Goal: Find specific page/section: Find specific page/section

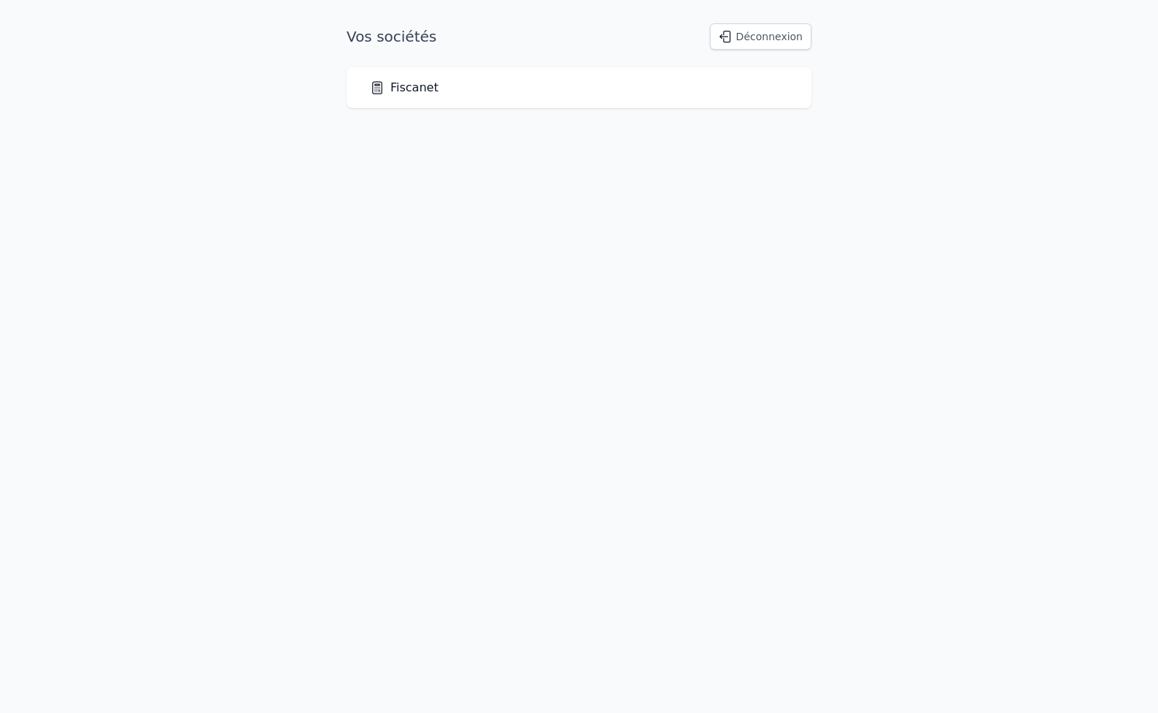
click at [404, 97] on div "Fiscanet" at bounding box center [579, 87] width 465 height 41
click at [405, 90] on link "Fiscanet" at bounding box center [404, 88] width 69 height 18
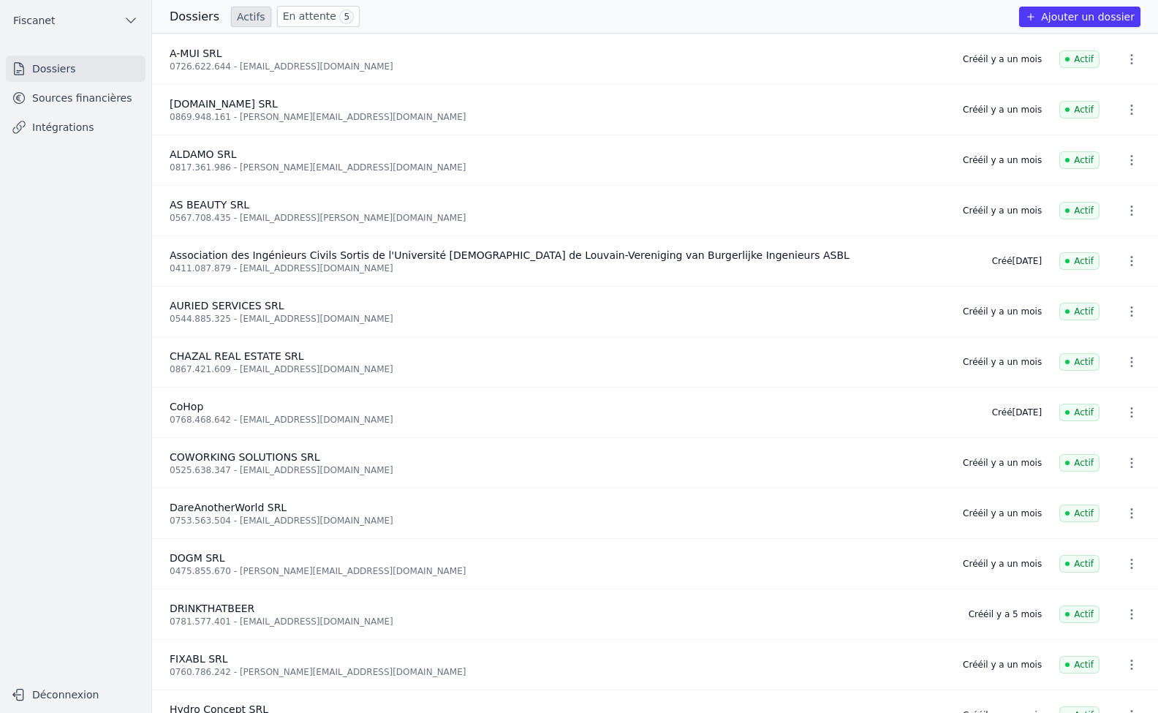
click at [92, 90] on link "Sources financières" at bounding box center [76, 98] width 140 height 26
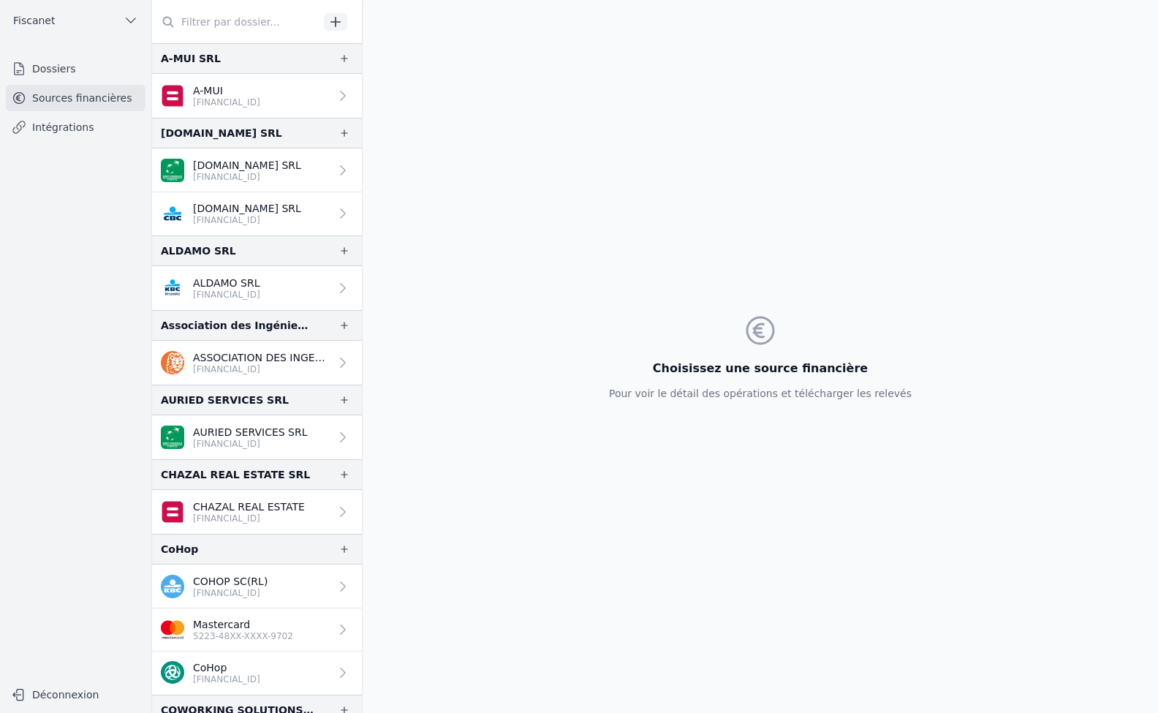
click at [336, 581] on icon at bounding box center [343, 586] width 15 height 15
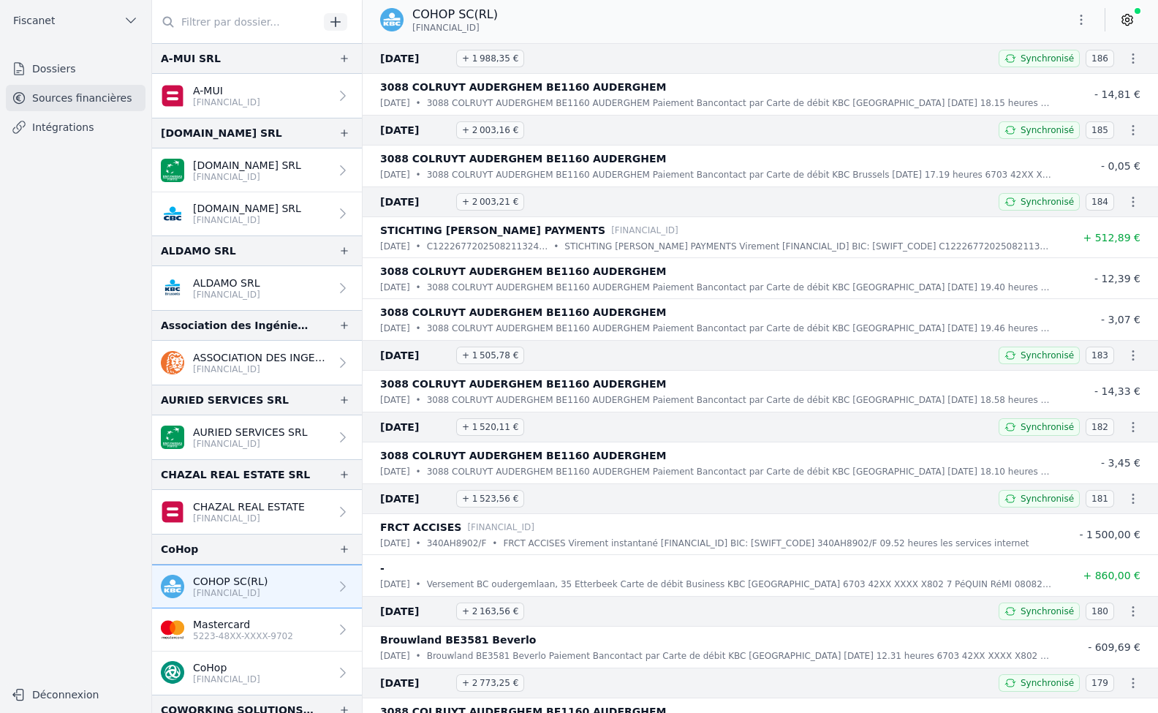
click at [1130, 55] on icon "button" at bounding box center [1133, 58] width 15 height 15
click at [1130, 55] on div at bounding box center [579, 356] width 1158 height 713
click at [1130, 25] on icon at bounding box center [1127, 19] width 15 height 15
